Goal: Task Accomplishment & Management: Complete application form

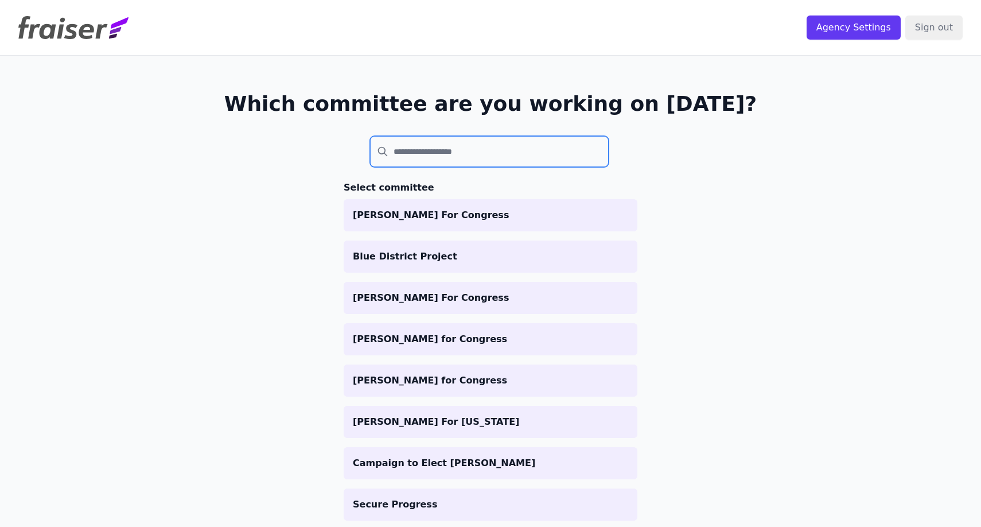
click at [551, 159] on input "search" at bounding box center [489, 151] width 239 height 31
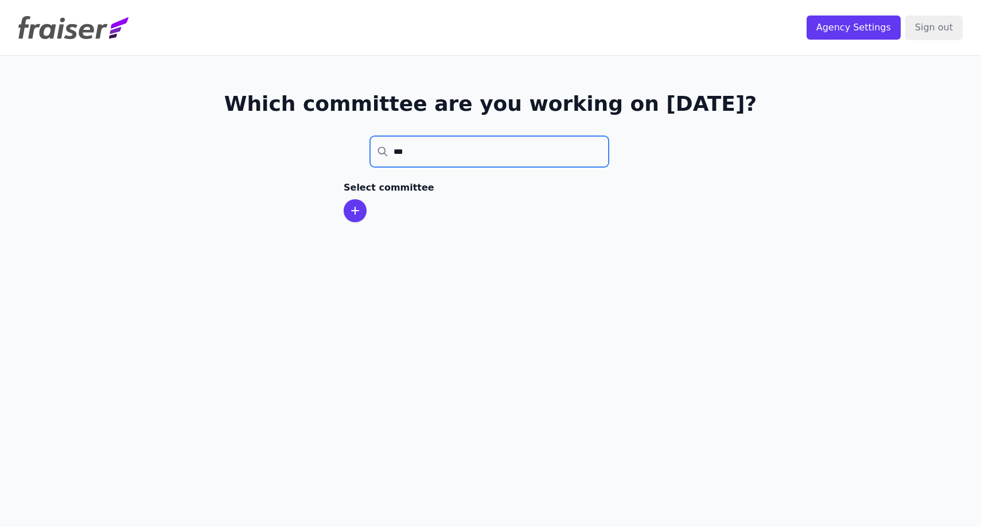
type input "***"
click at [368, 202] on section "Select committee" at bounding box center [491, 201] width 294 height 41
click at [357, 209] on icon at bounding box center [355, 211] width 14 height 14
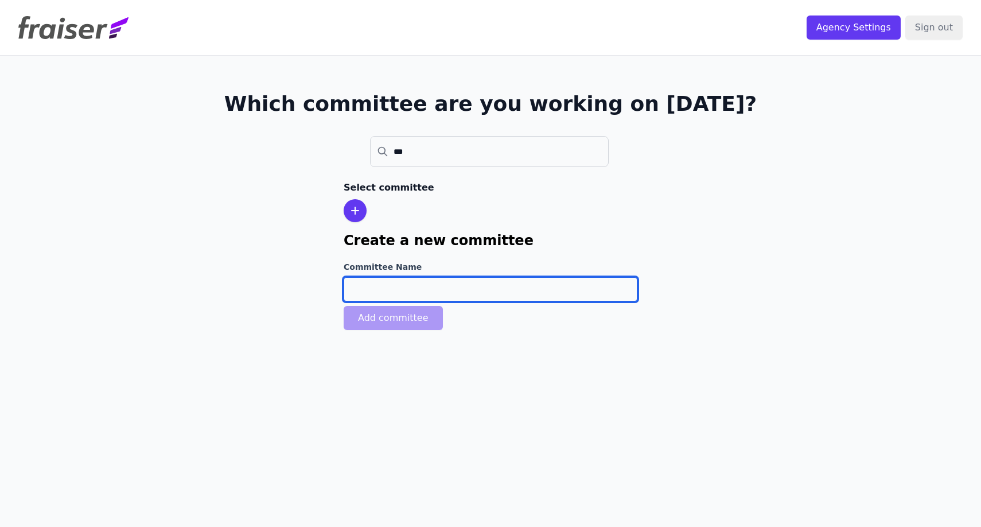
click at [420, 291] on input "Committee Name" at bounding box center [491, 289] width 294 height 24
type input "[PERSON_NAME] For Congress"
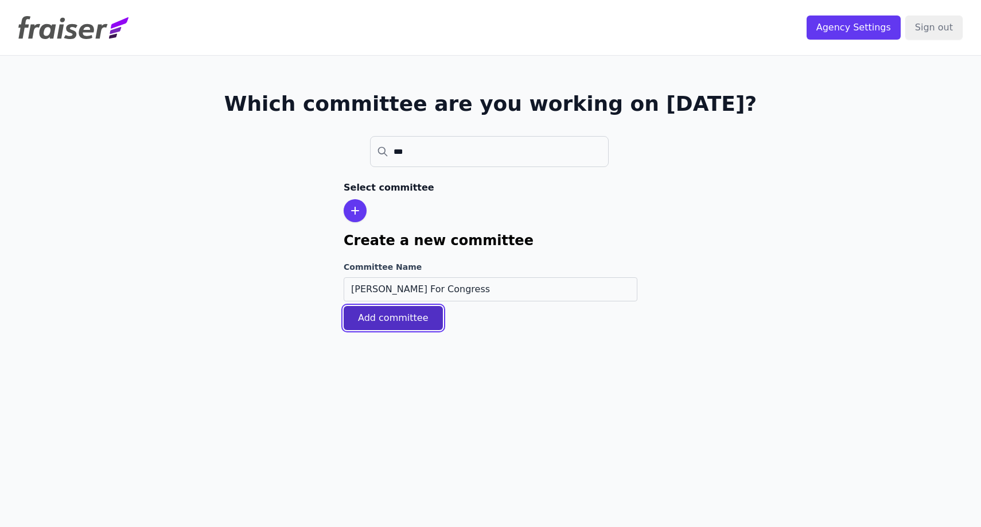
click at [416, 324] on button "Add committee" at bounding box center [393, 318] width 99 height 24
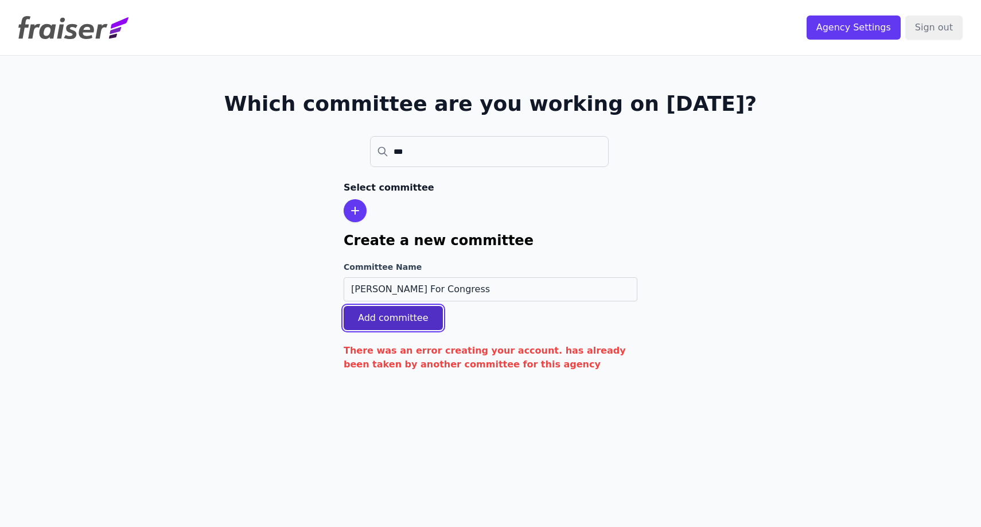
click at [426, 324] on button "Add committee" at bounding box center [393, 318] width 99 height 24
